Goal: Task Accomplishment & Management: Complete application form

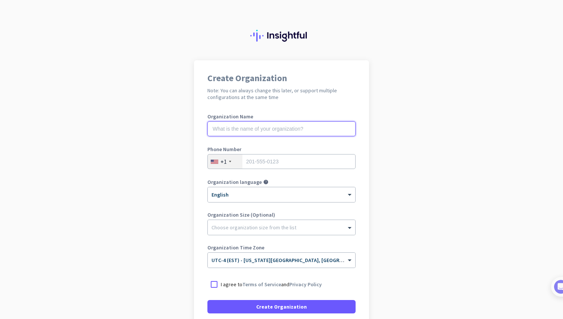
click at [295, 132] on input "text" at bounding box center [281, 128] width 148 height 15
type input "m"
type input "Mercor"
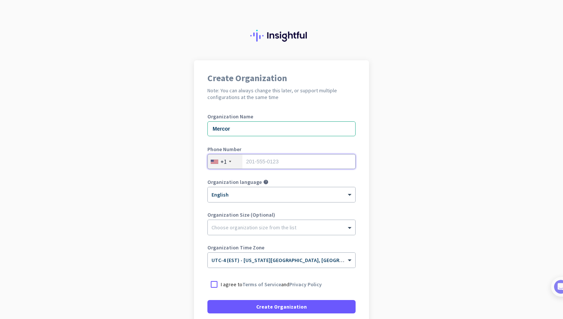
click at [300, 164] on input "tel" at bounding box center [281, 161] width 148 height 15
type input "5719995020"
click at [213, 285] on div at bounding box center [213, 284] width 13 height 13
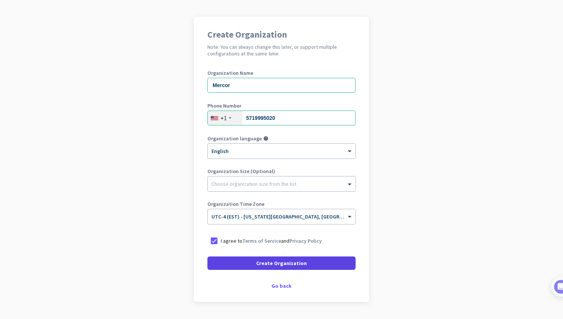
scroll to position [64, 0]
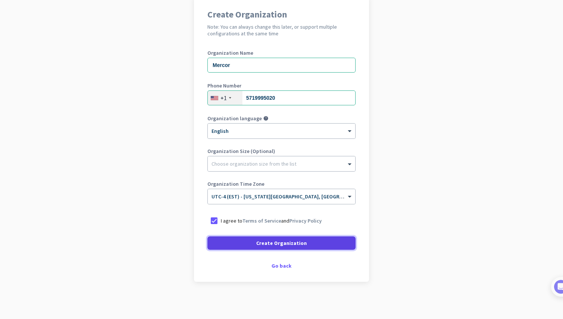
click at [264, 243] on span "Create Organization" at bounding box center [281, 242] width 51 height 7
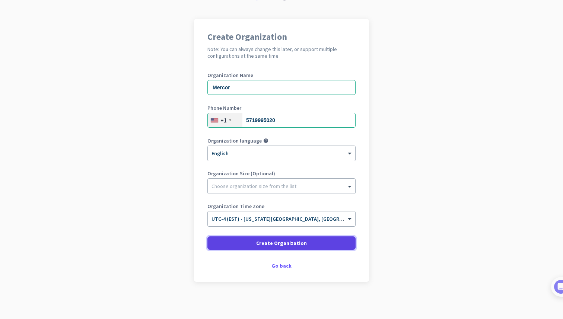
scroll to position [41, 0]
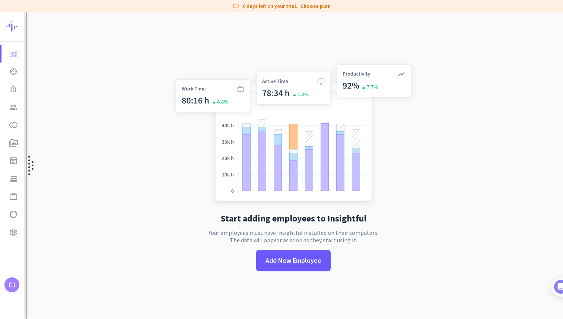
click at [28, 136] on div at bounding box center [29, 165] width 7 height 307
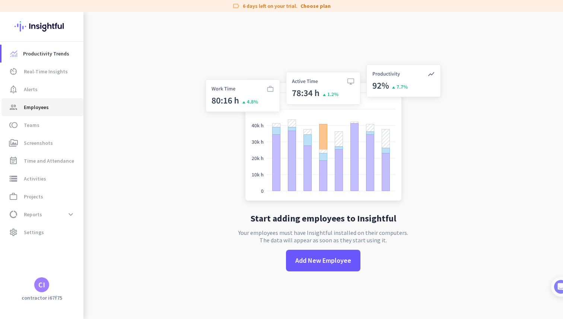
click at [52, 112] on link "group Employees" at bounding box center [42, 107] width 82 height 18
